Goal: Transaction & Acquisition: Purchase product/service

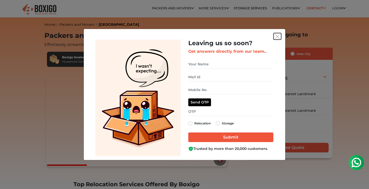
click at [279, 38] on img "get free quote dialog" at bounding box center [277, 36] width 5 height 5
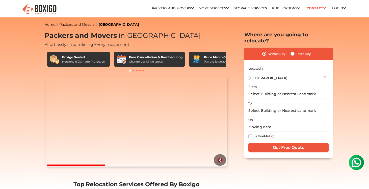
click at [294, 51] on div "Inter City" at bounding box center [300, 54] width 20 height 6
click at [296, 51] on label "Inter City" at bounding box center [303, 54] width 14 height 6
click at [293, 51] on input "Inter City" at bounding box center [292, 53] width 4 height 5
radio input "true"
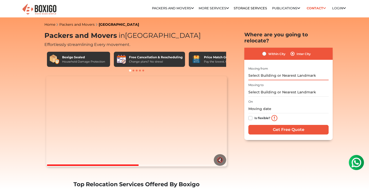
click at [281, 71] on input "text" at bounding box center [288, 75] width 80 height 9
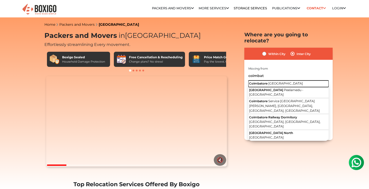
click at [267, 80] on button "Coimbatore Tamil Nadu" at bounding box center [288, 83] width 80 height 7
type input "[GEOGRAPHIC_DATA], [GEOGRAPHIC_DATA]"
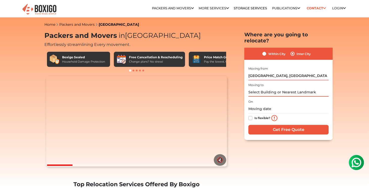
click at [263, 88] on input "text" at bounding box center [288, 92] width 80 height 9
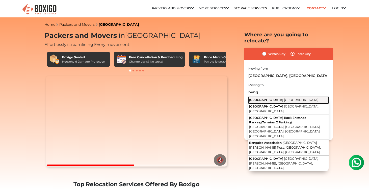
click at [284, 98] on span "[GEOGRAPHIC_DATA]" at bounding box center [301, 100] width 35 height 4
type input "[GEOGRAPHIC_DATA], [GEOGRAPHIC_DATA]"
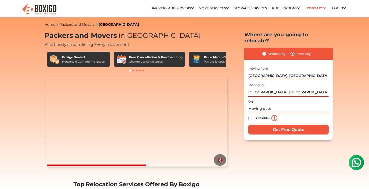
click at [263, 104] on input "text" at bounding box center [288, 108] width 80 height 9
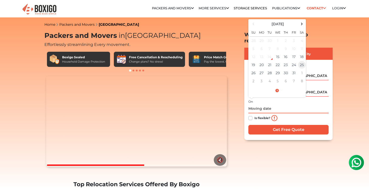
click at [301, 61] on td "25" at bounding box center [302, 65] width 8 height 8
click at [292, 61] on td "24" at bounding box center [294, 65] width 8 height 8
type input "10/24/2025 12:00 AM"
click at [292, 61] on td "24" at bounding box center [294, 65] width 8 height 8
drag, startPoint x: 277, startPoint y: 103, endPoint x: 269, endPoint y: 103, distance: 7.8
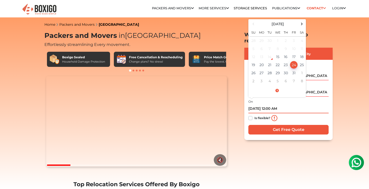
click at [269, 104] on input "10/24/2025 12:00 AM" at bounding box center [288, 108] width 80 height 9
click at [288, 104] on input "10/24/2025 12:00 AM" at bounding box center [288, 108] width 80 height 9
click at [259, 114] on div "Is flexible?" at bounding box center [288, 118] width 80 height 10
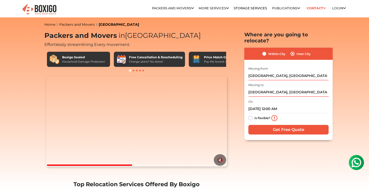
click at [253, 114] on div "Is flexible?" at bounding box center [288, 118] width 80 height 10
click at [254, 115] on label "Is flexible?" at bounding box center [262, 117] width 16 height 5
click at [250, 115] on input "Is flexible?" at bounding box center [250, 117] width 4 height 5
checkbox input "true"
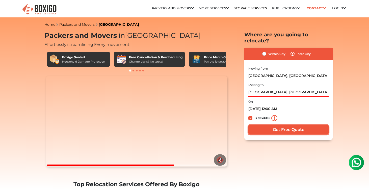
click at [275, 125] on input "Get Free Quote" at bounding box center [288, 130] width 80 height 10
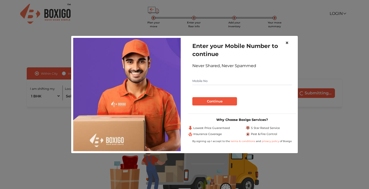
click at [285, 41] on span "×" at bounding box center [287, 42] width 4 height 7
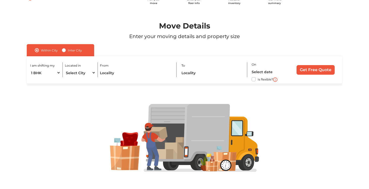
scroll to position [27, 0]
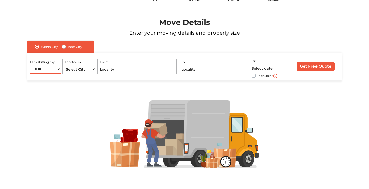
click at [58, 69] on select "1 BHK 2 BHK 3 BHK 3 + BHK FEW ITEMS" at bounding box center [45, 69] width 31 height 9
select select "2 BHK"
click at [30, 65] on select "1 BHK 2 BHK 3 BHK 3 + BHK FEW ITEMS" at bounding box center [45, 69] width 31 height 9
click at [84, 72] on select "Select City [GEOGRAPHIC_DATA] [GEOGRAPHIC_DATA] [GEOGRAPHIC_DATA] [GEOGRAPHIC_D…" at bounding box center [80, 69] width 31 height 9
select select "[GEOGRAPHIC_DATA]"
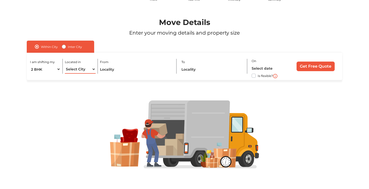
click at [65, 65] on select "Select City [GEOGRAPHIC_DATA] [GEOGRAPHIC_DATA] [GEOGRAPHIC_DATA] [GEOGRAPHIC_D…" at bounding box center [80, 69] width 31 height 9
click at [119, 70] on input "text" at bounding box center [136, 69] width 72 height 9
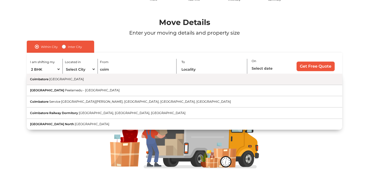
click at [98, 82] on button "Coimbatore [GEOGRAPHIC_DATA]" at bounding box center [184, 79] width 315 height 11
type input "[GEOGRAPHIC_DATA], [GEOGRAPHIC_DATA]"
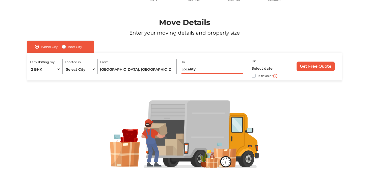
click at [193, 68] on input "text" at bounding box center [212, 69] width 62 height 9
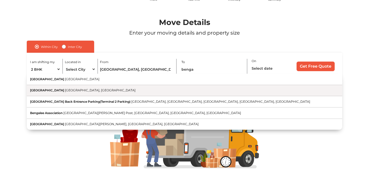
click at [104, 92] on button "[GEOGRAPHIC_DATA] [GEOGRAPHIC_DATA], [GEOGRAPHIC_DATA]" at bounding box center [184, 90] width 315 height 11
type input "[GEOGRAPHIC_DATA], [GEOGRAPHIC_DATA], [GEOGRAPHIC_DATA]"
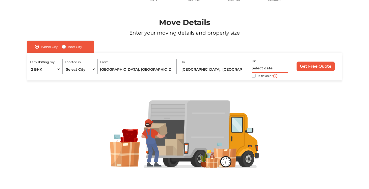
click at [265, 67] on input "text" at bounding box center [269, 68] width 36 height 9
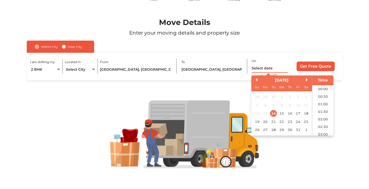
scroll to position [251, 0]
click at [305, 121] on div "25" at bounding box center [306, 121] width 7 height 7
type input "[DATE] 12:00 AM"
click at [241, 88] on div at bounding box center [184, 134] width 347 height 109
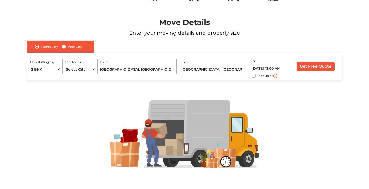
click at [258, 75] on label "Is flexible?" at bounding box center [265, 75] width 15 height 5
click at [31, 75] on input "Is flexible?" at bounding box center [29, 75] width 4 height 5
checkbox input "true"
click at [315, 68] on input "Get Free Quote" at bounding box center [315, 67] width 38 height 10
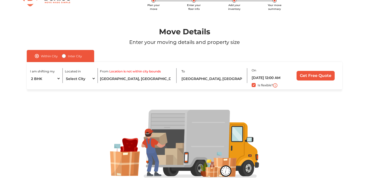
scroll to position [16, 0]
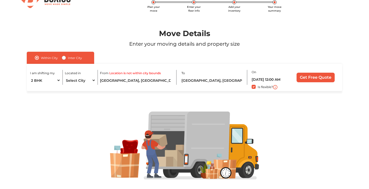
click at [66, 60] on div "Inter City" at bounding box center [72, 58] width 20 height 6
click at [68, 59] on label "Inter City" at bounding box center [75, 58] width 14 height 6
click at [63, 59] on input "Inter City" at bounding box center [64, 57] width 4 height 5
radio input "true"
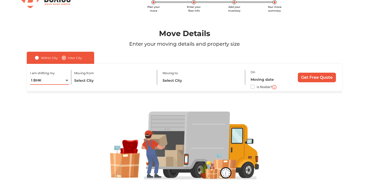
click at [66, 83] on select "1 BHK 2 BHK 3 BHK 3 + BHK FEW ITEMS" at bounding box center [49, 80] width 39 height 9
select select "2 BHK"
click at [30, 76] on select "1 BHK 2 BHK 3 BHK 3 + BHK FEW ITEMS" at bounding box center [49, 80] width 39 height 9
click at [90, 83] on input "text" at bounding box center [113, 80] width 78 height 9
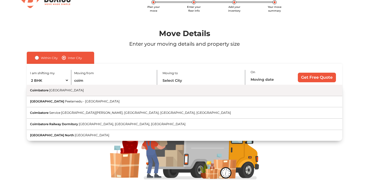
click at [97, 94] on button "Coimbatore [GEOGRAPHIC_DATA]" at bounding box center [184, 90] width 315 height 11
type input "[GEOGRAPHIC_DATA], [GEOGRAPHIC_DATA]"
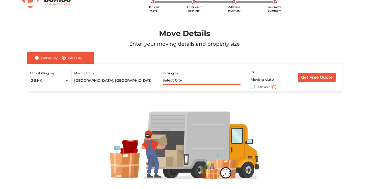
click at [178, 79] on input "text" at bounding box center [201, 80] width 78 height 9
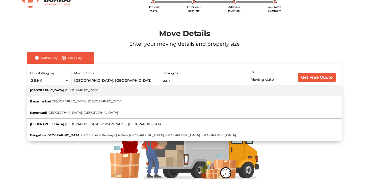
click at [162, 91] on button "[GEOGRAPHIC_DATA] [GEOGRAPHIC_DATA]" at bounding box center [184, 90] width 315 height 11
type input "[GEOGRAPHIC_DATA], [GEOGRAPHIC_DATA]"
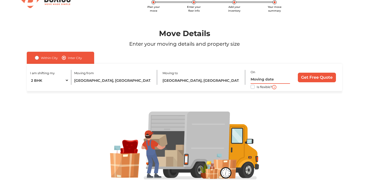
click at [264, 79] on input "text" at bounding box center [269, 79] width 39 height 9
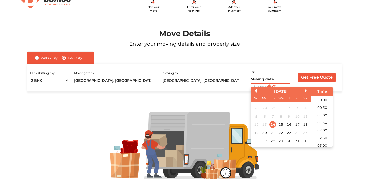
scroll to position [251, 0]
click at [305, 132] on div "25" at bounding box center [305, 132] width 7 height 7
type input "[DATE] 12:00 AM"
click at [240, 97] on div at bounding box center [184, 145] width 347 height 109
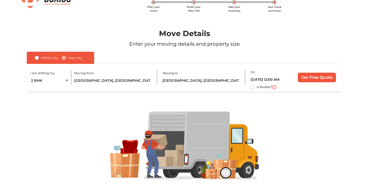
click at [257, 88] on label "Is flexible?" at bounding box center [264, 86] width 15 height 5
click at [31, 88] on input "Is flexible?" at bounding box center [29, 86] width 4 height 5
checkbox input "true"
click at [320, 79] on input "Get Free Quote" at bounding box center [317, 78] width 38 height 10
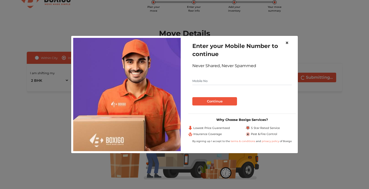
click at [288, 42] on span "×" at bounding box center [287, 42] width 4 height 7
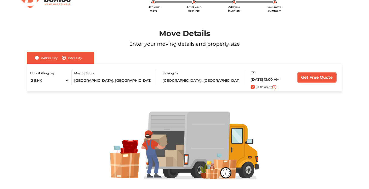
click at [314, 78] on input "Get Free Quote" at bounding box center [317, 78] width 38 height 10
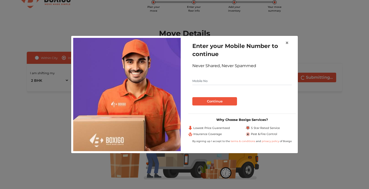
click at [200, 82] on input "text" at bounding box center [241, 81] width 99 height 8
type input "7904506832"
click at [204, 100] on button "Continue" at bounding box center [214, 101] width 45 height 9
click at [287, 43] on span "×" at bounding box center [287, 42] width 4 height 7
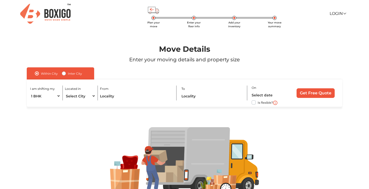
click at [67, 74] on div "Inter City" at bounding box center [72, 73] width 20 height 6
click at [68, 74] on label "Inter City" at bounding box center [75, 73] width 14 height 6
click at [63, 74] on input "Inter City" at bounding box center [64, 72] width 4 height 5
radio input "true"
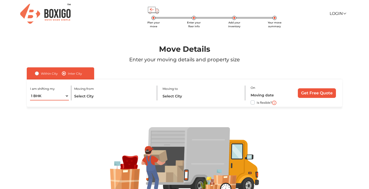
click at [56, 100] on select "1 BHK 2 BHK 3 BHK 3 + BHK FEW ITEMS" at bounding box center [49, 96] width 39 height 9
select select "2 BHK"
click at [30, 92] on select "1 BHK 2 BHK 3 BHK 3 + BHK FEW ITEMS" at bounding box center [49, 96] width 39 height 9
click at [104, 96] on input "text" at bounding box center [113, 96] width 78 height 9
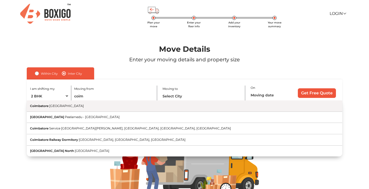
click at [87, 106] on button "Coimbatore [GEOGRAPHIC_DATA]" at bounding box center [184, 105] width 315 height 11
type input "[GEOGRAPHIC_DATA], [GEOGRAPHIC_DATA]"
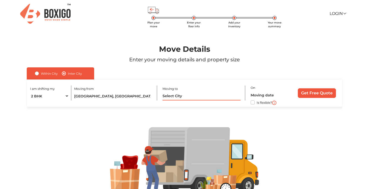
click at [175, 98] on input "text" at bounding box center [201, 96] width 78 height 9
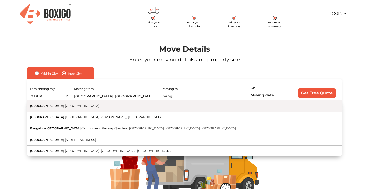
click at [179, 107] on button "[GEOGRAPHIC_DATA] [GEOGRAPHIC_DATA]" at bounding box center [184, 105] width 315 height 11
type input "[GEOGRAPHIC_DATA], [GEOGRAPHIC_DATA]"
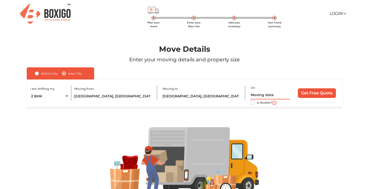
click at [257, 94] on input "text" at bounding box center [269, 95] width 39 height 9
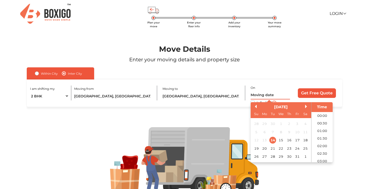
scroll to position [251, 0]
click at [302, 149] on div "25" at bounding box center [305, 148] width 7 height 7
type input "[DATE] 12:00 AM"
click at [252, 100] on div "Is flexible?" at bounding box center [269, 102] width 39 height 6
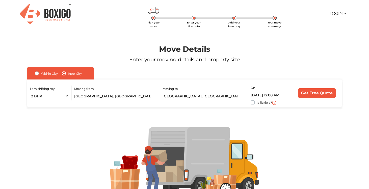
click at [257, 103] on label "Is flexible?" at bounding box center [264, 101] width 15 height 5
click at [31, 103] on input "Is flexible?" at bounding box center [29, 101] width 4 height 5
checkbox input "true"
click at [317, 94] on input "Get Free Quote" at bounding box center [317, 93] width 38 height 10
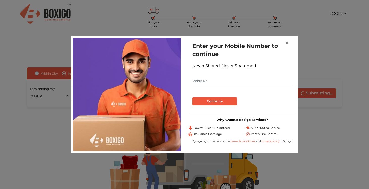
click at [212, 80] on input "text" at bounding box center [241, 81] width 99 height 8
type input "7904506832"
click at [211, 100] on button "Continue" at bounding box center [214, 101] width 45 height 9
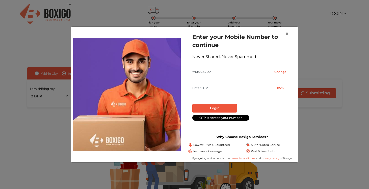
click at [206, 89] on input "text" at bounding box center [230, 88] width 76 height 8
type input "1476"
click at [217, 108] on button "Login" at bounding box center [214, 108] width 45 height 9
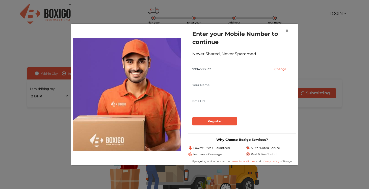
click at [201, 85] on input "text" at bounding box center [241, 85] width 99 height 8
type input "Ajitha"
click at [205, 123] on input "Register" at bounding box center [214, 121] width 45 height 9
type input "ajithacitizen@gmail.com"
click at [215, 122] on input "Register" at bounding box center [214, 121] width 45 height 9
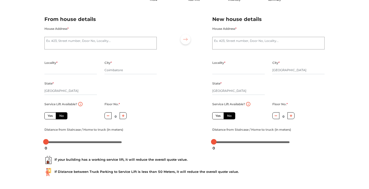
scroll to position [29, 0]
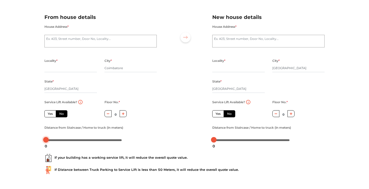
drag, startPoint x: 46, startPoint y: 141, endPoint x: 40, endPoint y: 140, distance: 5.4
click at [40, 140] on div "Plan your move Enter your floor info Add your inventory Your move summary My Mo…" at bounding box center [184, 90] width 369 height 239
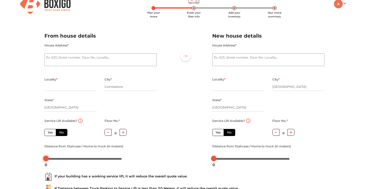
scroll to position [51, 0]
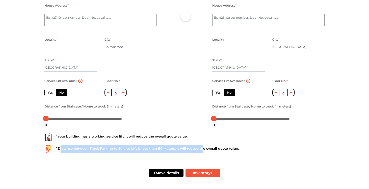
drag, startPoint x: 59, startPoint y: 148, endPoint x: 199, endPoint y: 149, distance: 140.2
click at [199, 149] on div "If Distance between Truck Parking to Service Lift is less than 50 Meters, it wi…" at bounding box center [184, 149] width 280 height 8
click at [226, 147] on div "If Distance between Truck Parking to Service Lift is less than 50 Meters, it wi…" at bounding box center [184, 149] width 280 height 8
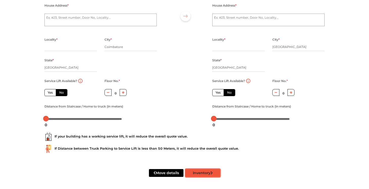
click at [208, 175] on button "Inventory" at bounding box center [202, 173] width 35 height 8
radio input "true"
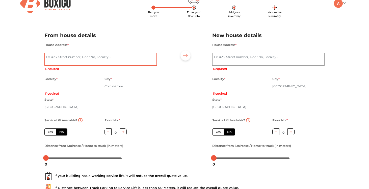
scroll to position [9, 0]
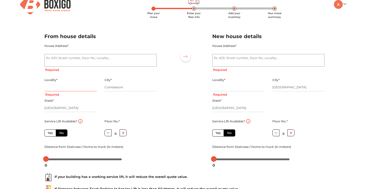
click at [62, 90] on input "text" at bounding box center [70, 87] width 52 height 8
type input "Pe"
radio input "true"
type input "Per"
radio input "true"
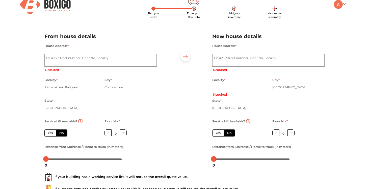
type input "Perianaicken Palayam"
click at [119, 56] on textarea "House Address *" at bounding box center [100, 60] width 112 height 13
type textarea "55/1, Akshaya Garden, 3rd Street, Palamalai Road, SRKV post, Perianaicken Palay…"
radio input "true"
click at [237, 61] on textarea "House Address *" at bounding box center [268, 60] width 112 height 13
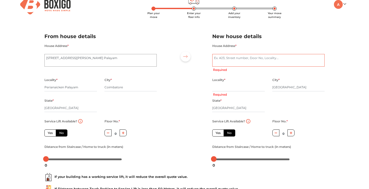
type textarea "55/1, Akshaya Garden, 3rd Street, Palamalai Road, SRKV post, Perianaicken Palay…"
drag, startPoint x: 255, startPoint y: 65, endPoint x: 202, endPoint y: 58, distance: 53.6
click at [202, 58] on div "From house details House Address * 55/1, Akshaya Garden, 3rd Street, Palamalai …" at bounding box center [185, 95] width 288 height 139
radio input "true"
